Goal: Information Seeking & Learning: Learn about a topic

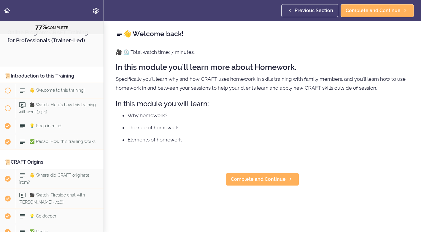
scroll to position [471, 0]
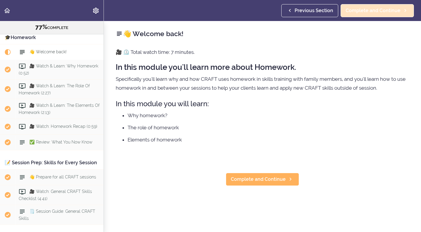
click at [378, 9] on span "Complete and Continue" at bounding box center [372, 10] width 55 height 7
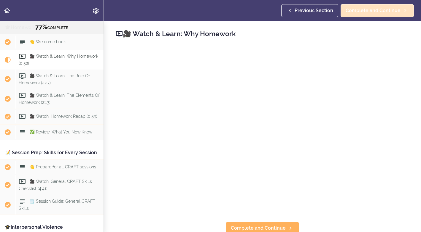
scroll to position [487, 0]
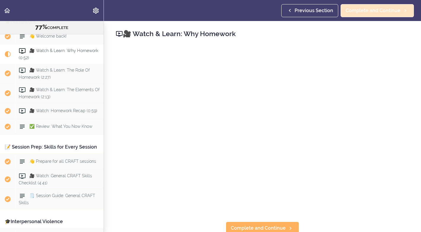
click at [364, 11] on span "Complete and Continue" at bounding box center [372, 10] width 55 height 7
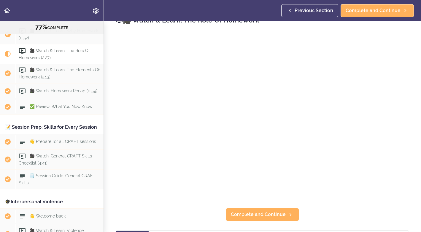
scroll to position [12, 0]
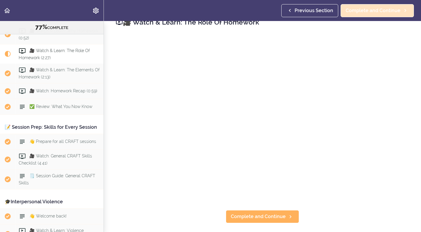
click at [380, 8] on span "Complete and Continue" at bounding box center [372, 10] width 55 height 7
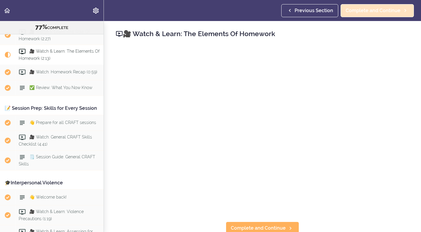
scroll to position [527, 0]
click at [361, 9] on span "Complete and Continue" at bounding box center [372, 10] width 55 height 7
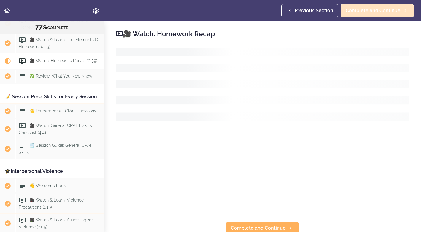
scroll to position [546, 0]
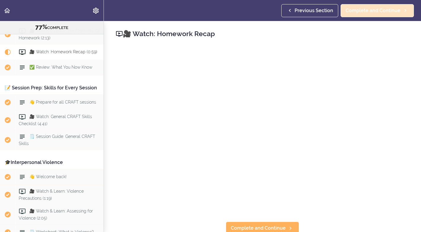
click at [353, 10] on span "Complete and Continue" at bounding box center [372, 10] width 55 height 7
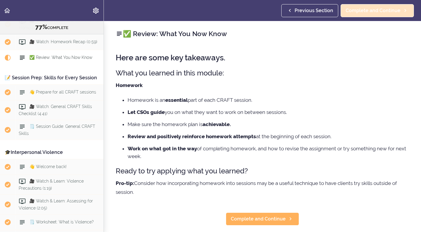
scroll to position [562, 0]
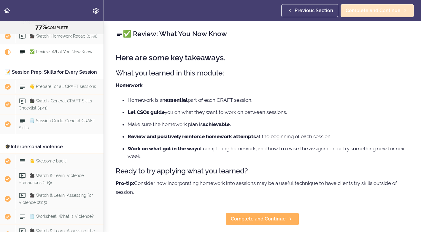
click at [364, 10] on span "Complete and Continue" at bounding box center [372, 10] width 55 height 7
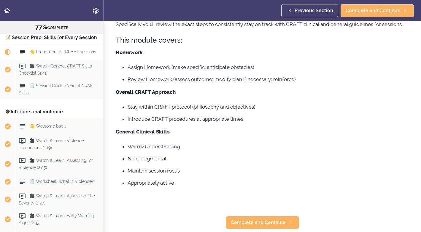
scroll to position [55, 0]
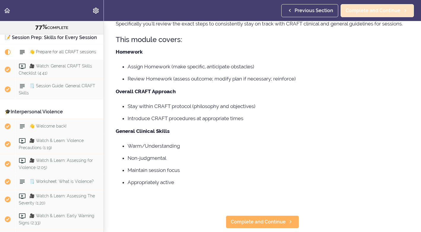
click at [391, 10] on span "Complete and Continue" at bounding box center [372, 10] width 55 height 7
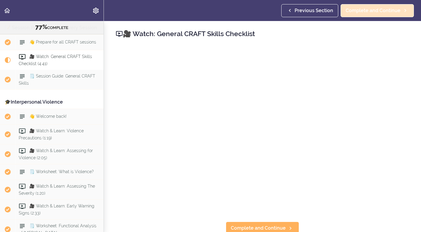
scroll to position [613, 0]
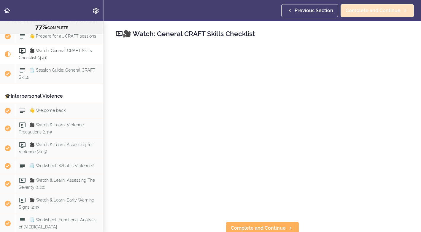
click at [382, 9] on span "Complete and Continue" at bounding box center [372, 10] width 55 height 7
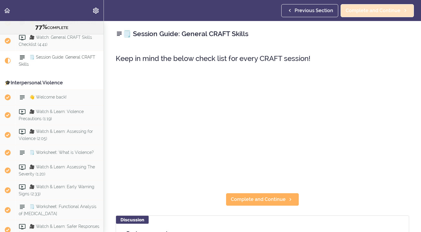
scroll to position [633, 0]
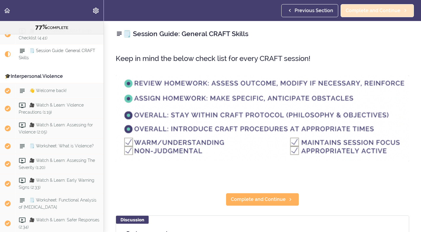
click at [384, 11] on span "Complete and Continue" at bounding box center [372, 10] width 55 height 7
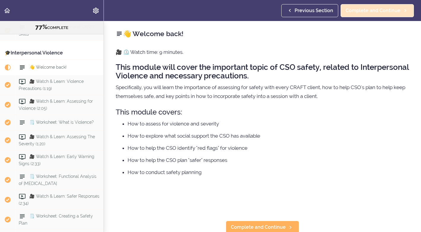
scroll to position [672, 0]
